Goal: Find specific page/section: Find specific page/section

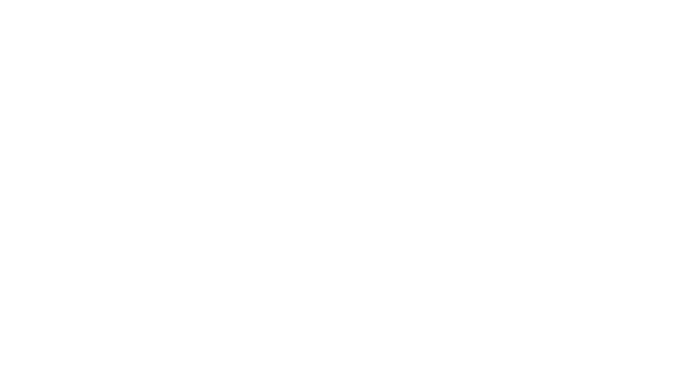
select select "Song"
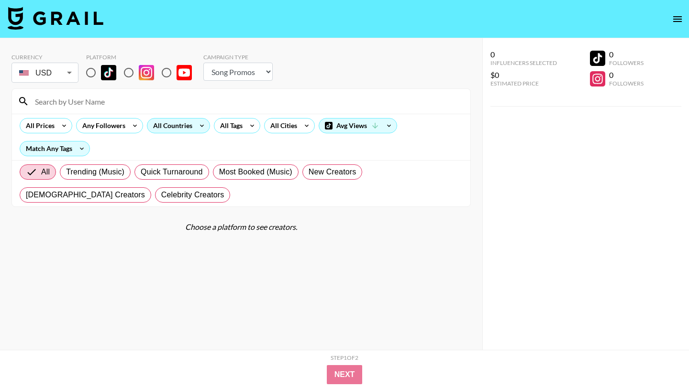
click at [166, 124] on div "All Countries" at bounding box center [170, 126] width 47 height 14
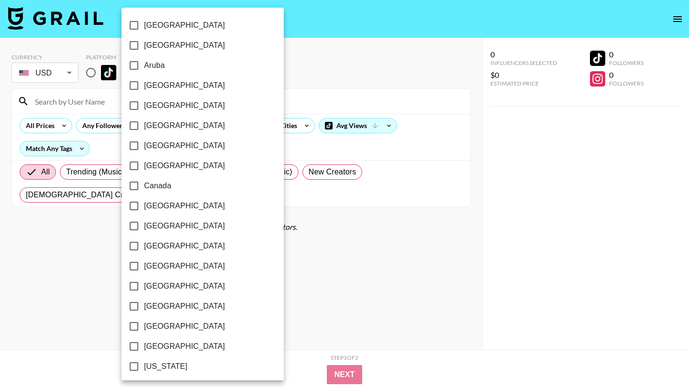
click at [313, 323] on div at bounding box center [344, 194] width 689 height 388
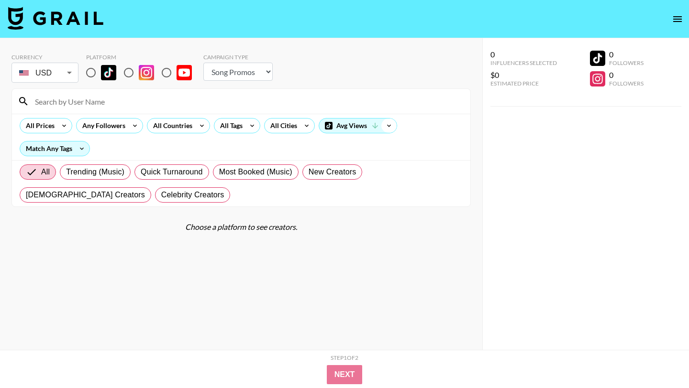
click at [385, 123] on icon at bounding box center [388, 126] width 15 height 14
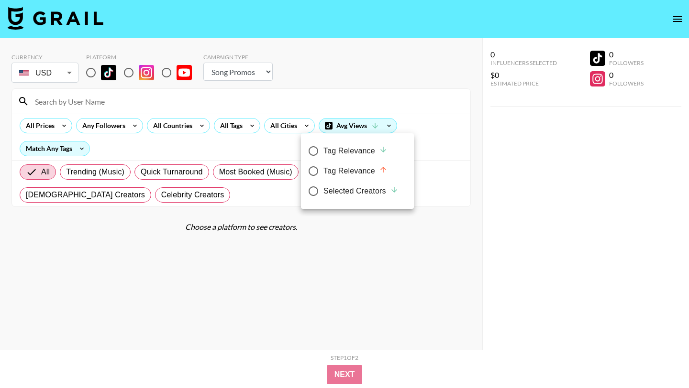
click at [324, 321] on div at bounding box center [344, 194] width 689 height 388
click at [114, 100] on input at bounding box center [246, 101] width 435 height 15
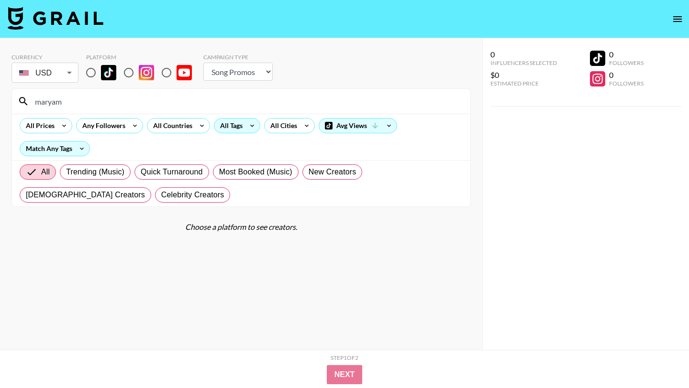
type input "maryam"
click at [89, 73] on input "radio" at bounding box center [91, 73] width 20 height 20
radio input "true"
